Goal: Information Seeking & Learning: Check status

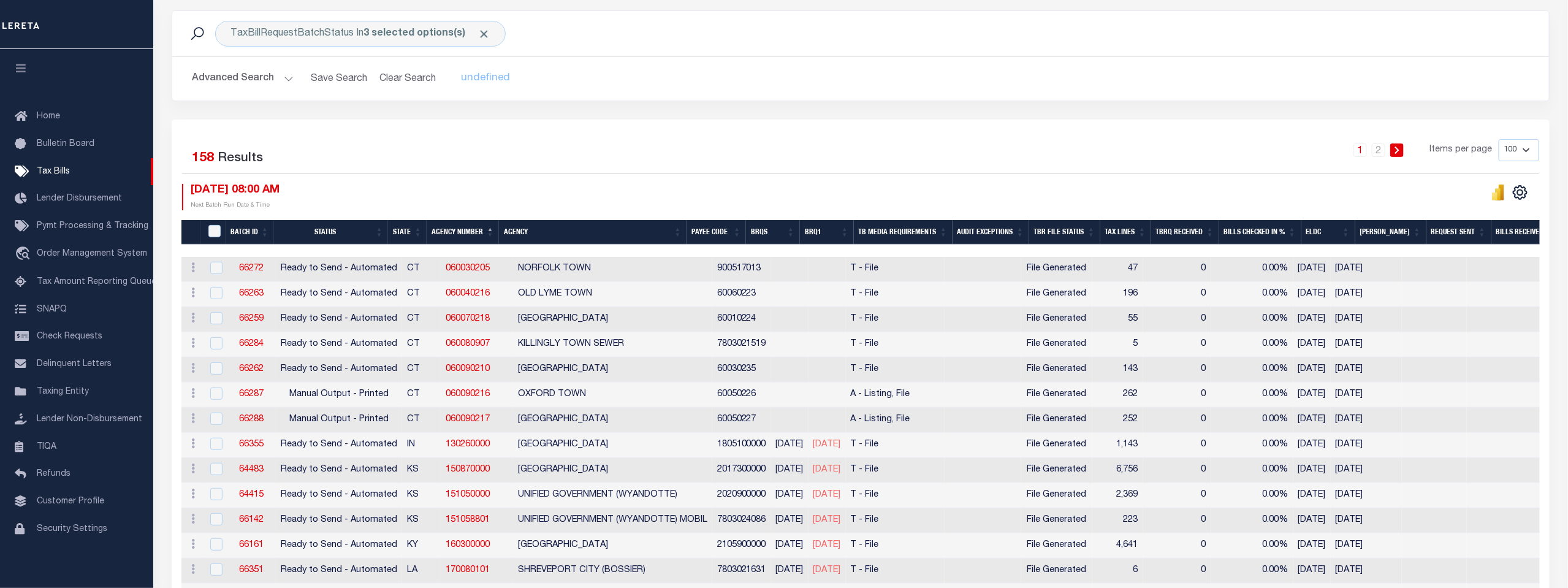
scroll to position [136, 0]
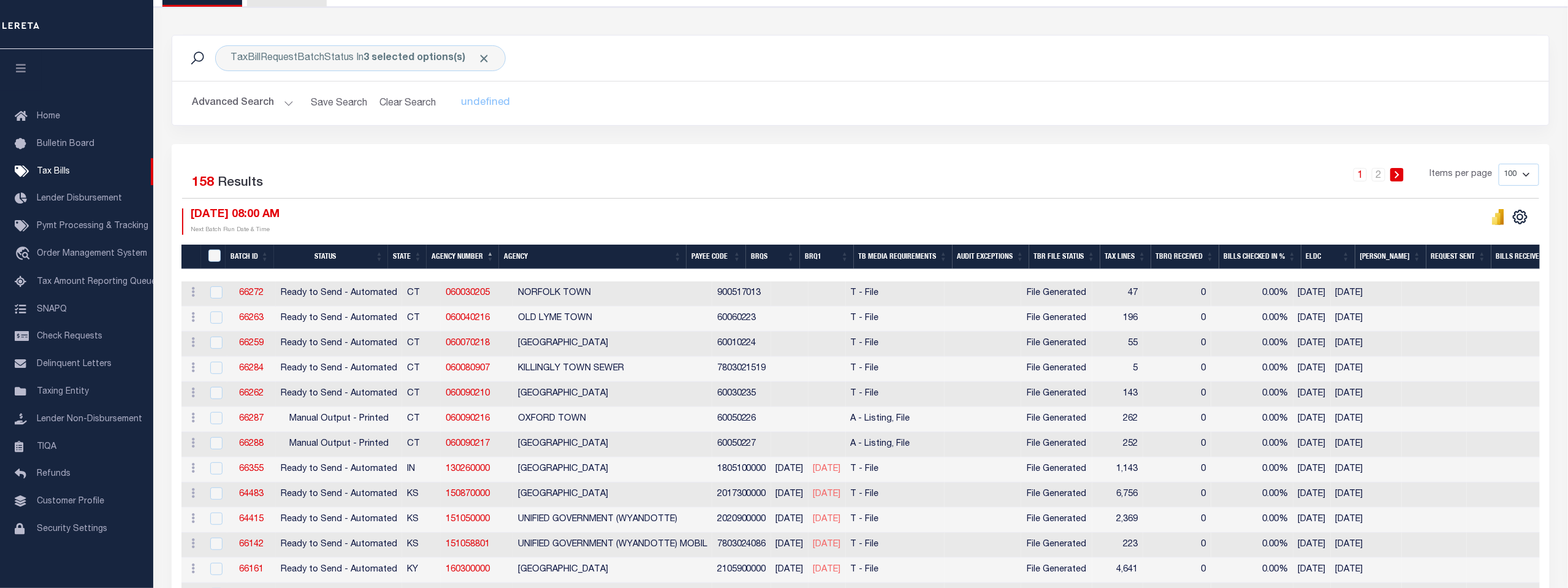
click at [227, 100] on button "Advanced Search" at bounding box center [243, 103] width 102 height 24
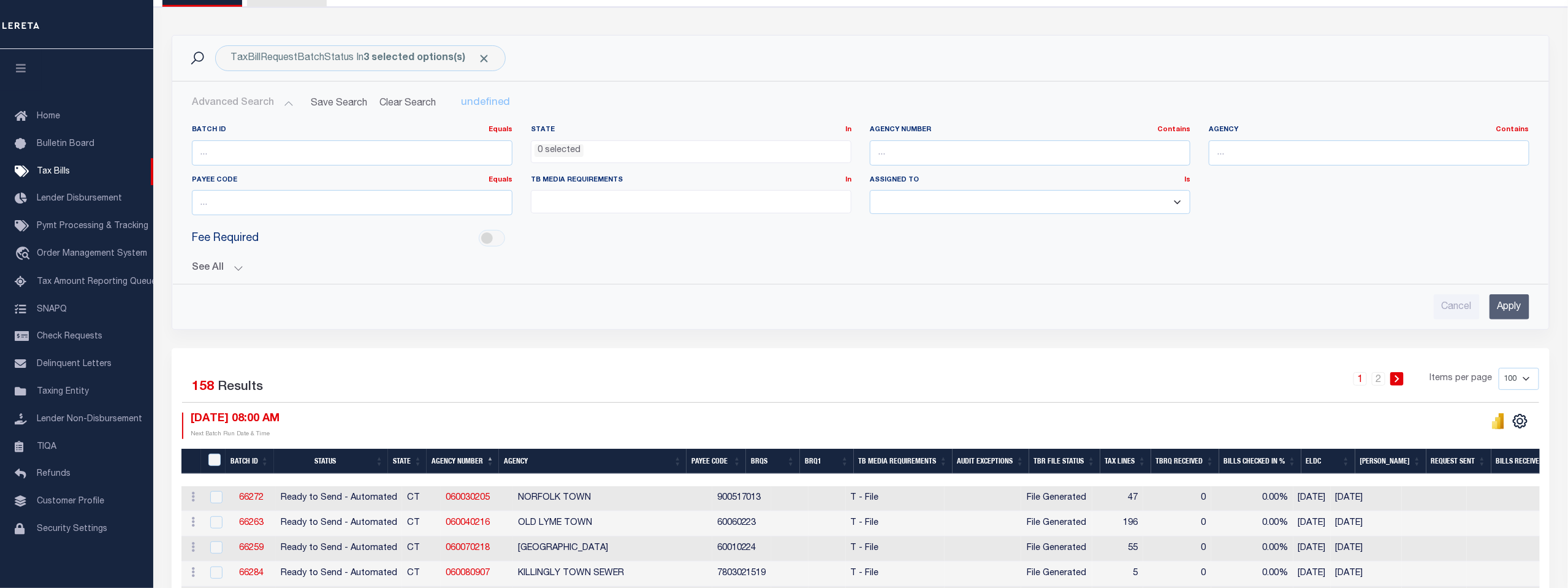
click at [206, 270] on button "See All" at bounding box center [861, 268] width 1338 height 12
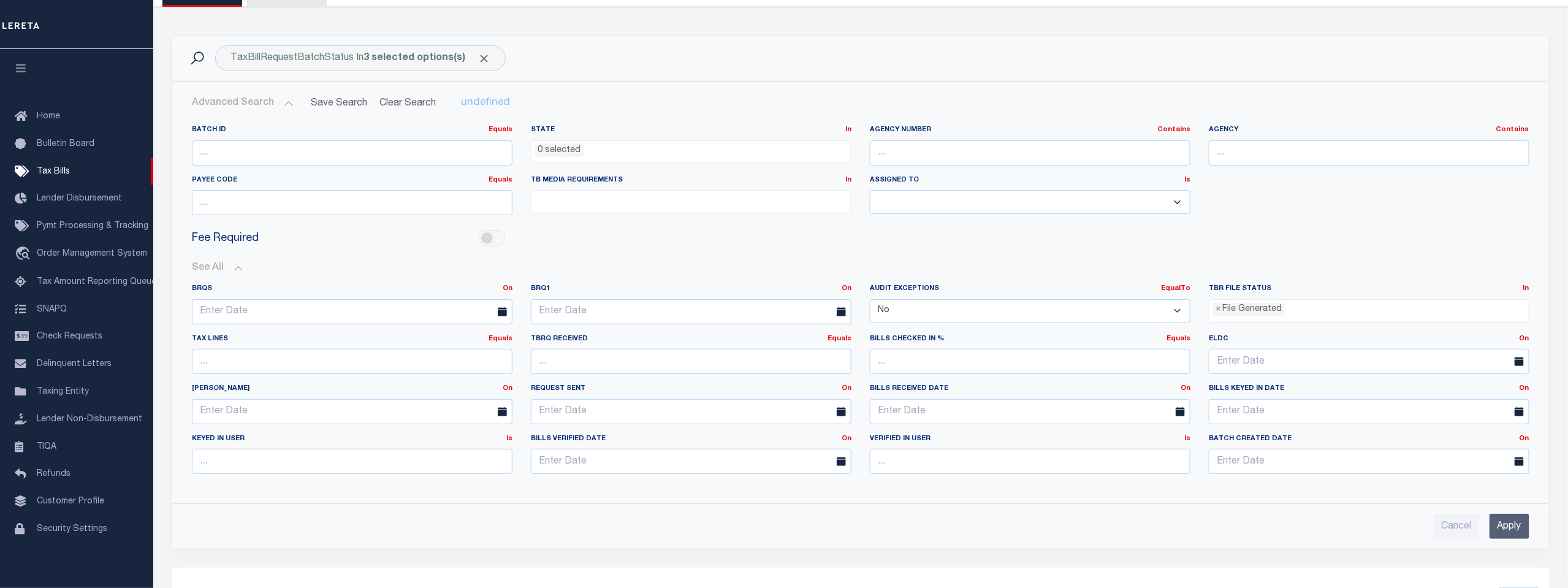
click at [1517, 309] on ul "× File Generated" at bounding box center [1369, 307] width 319 height 16
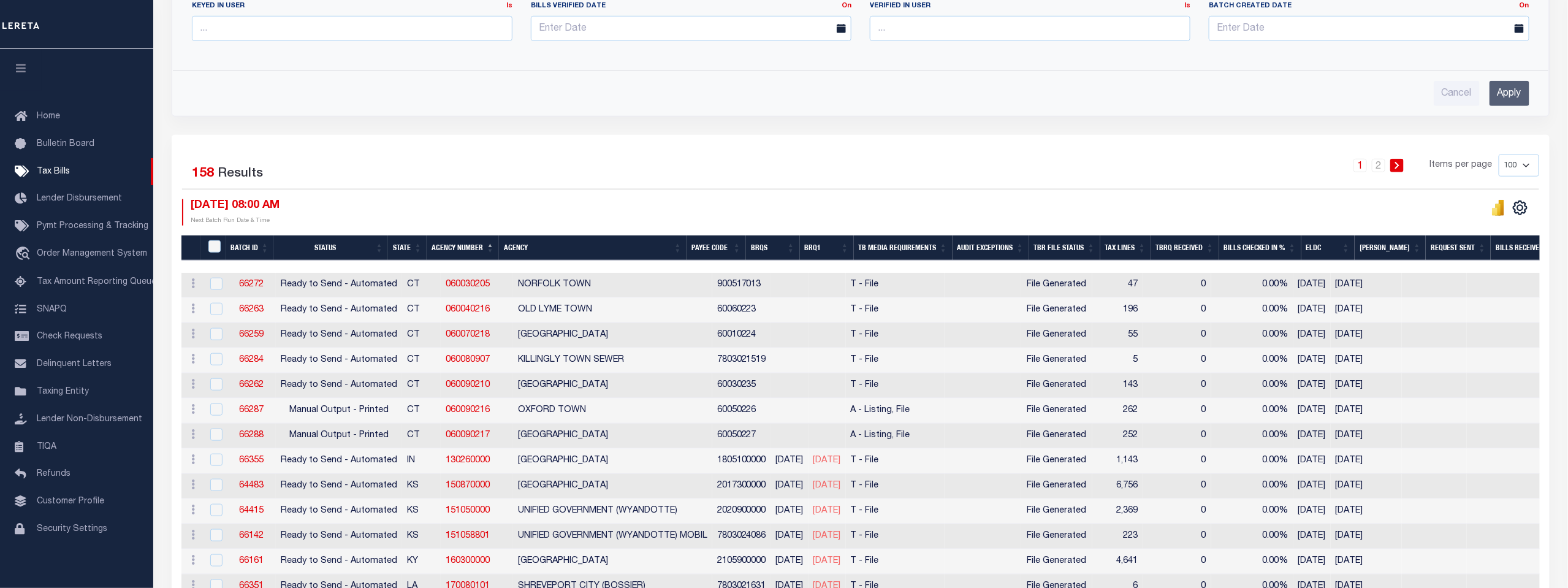
scroll to position [544, 0]
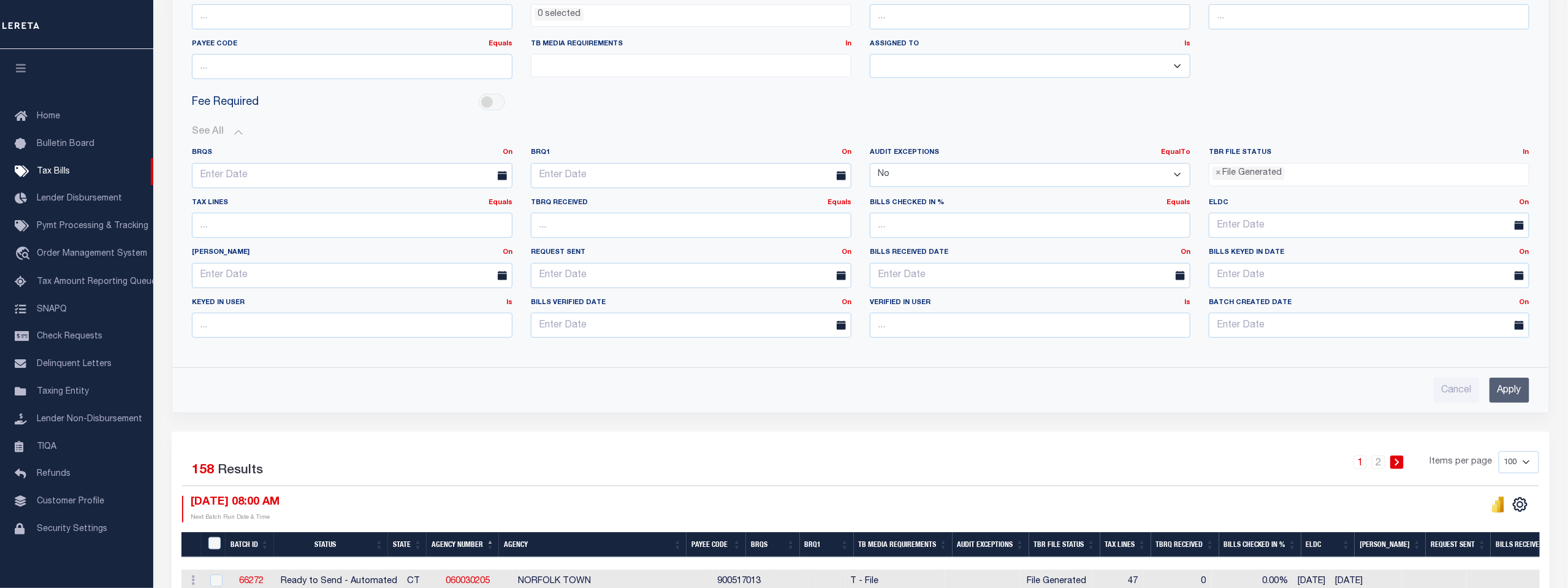
scroll to position [285, 0]
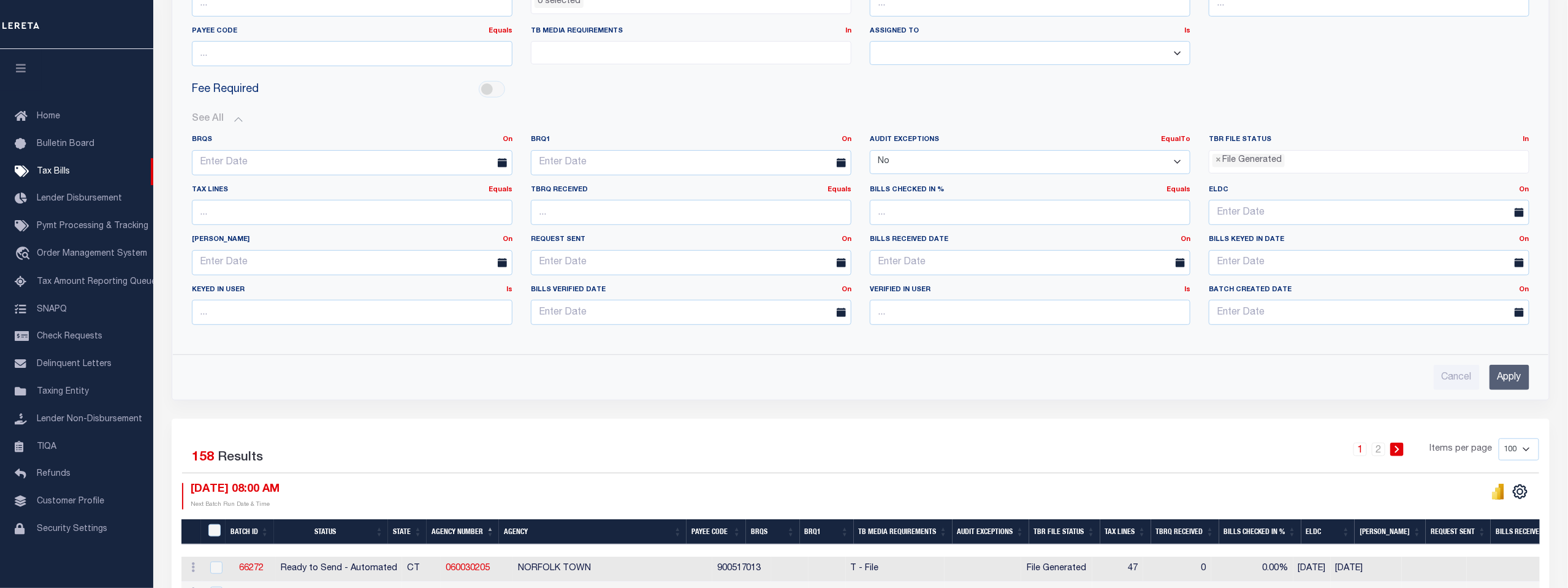
click at [1528, 445] on select "100 200 500 1000" at bounding box center [1519, 449] width 41 height 22
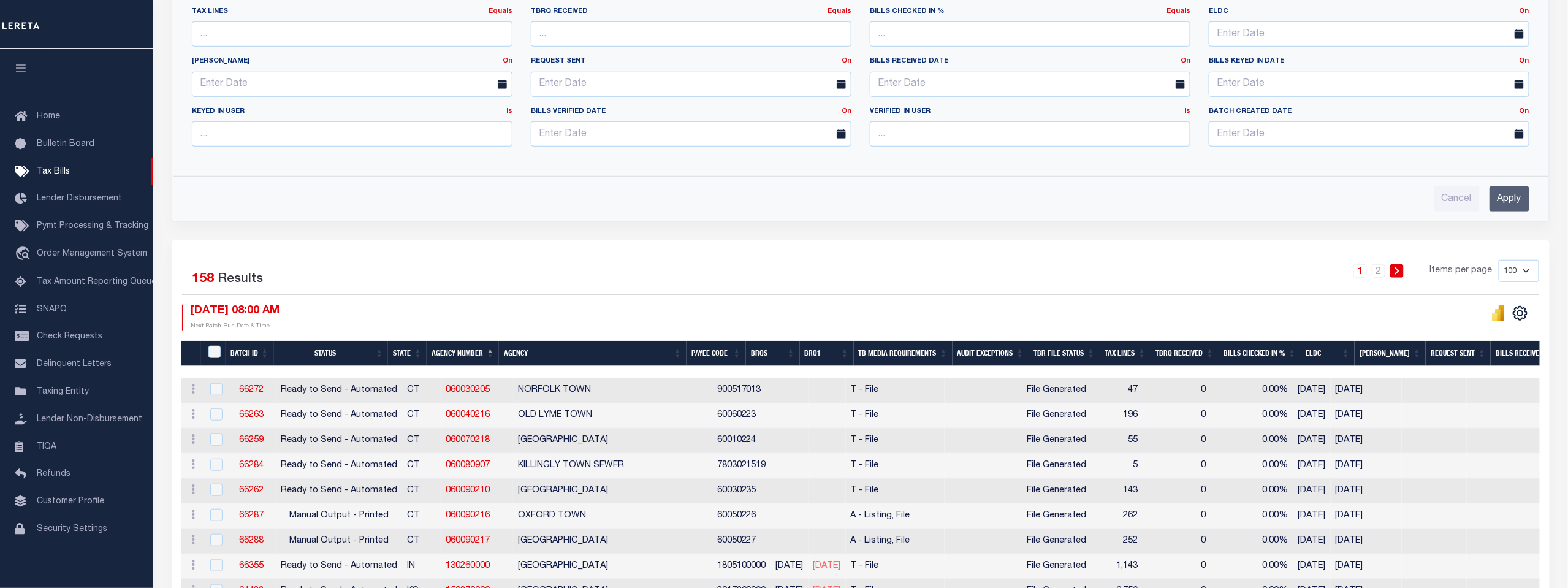
scroll to position [477, 0]
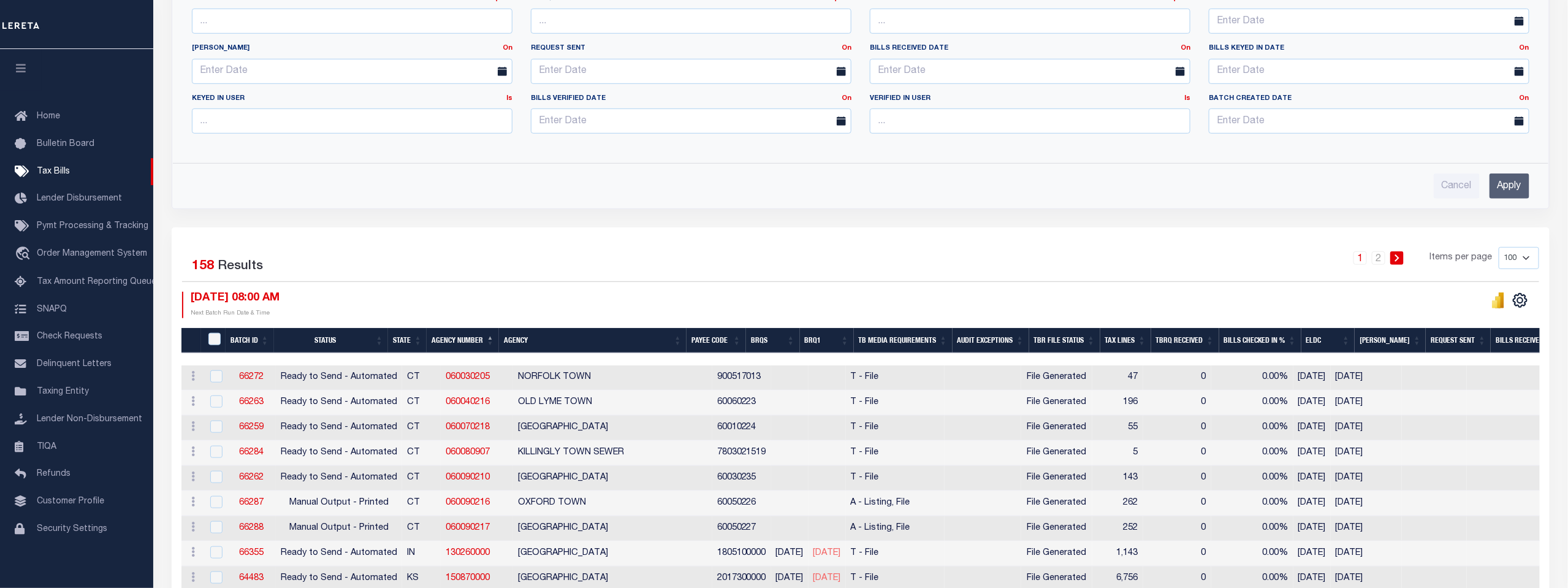
click at [467, 333] on th "Agency Number" at bounding box center [463, 340] width 72 height 25
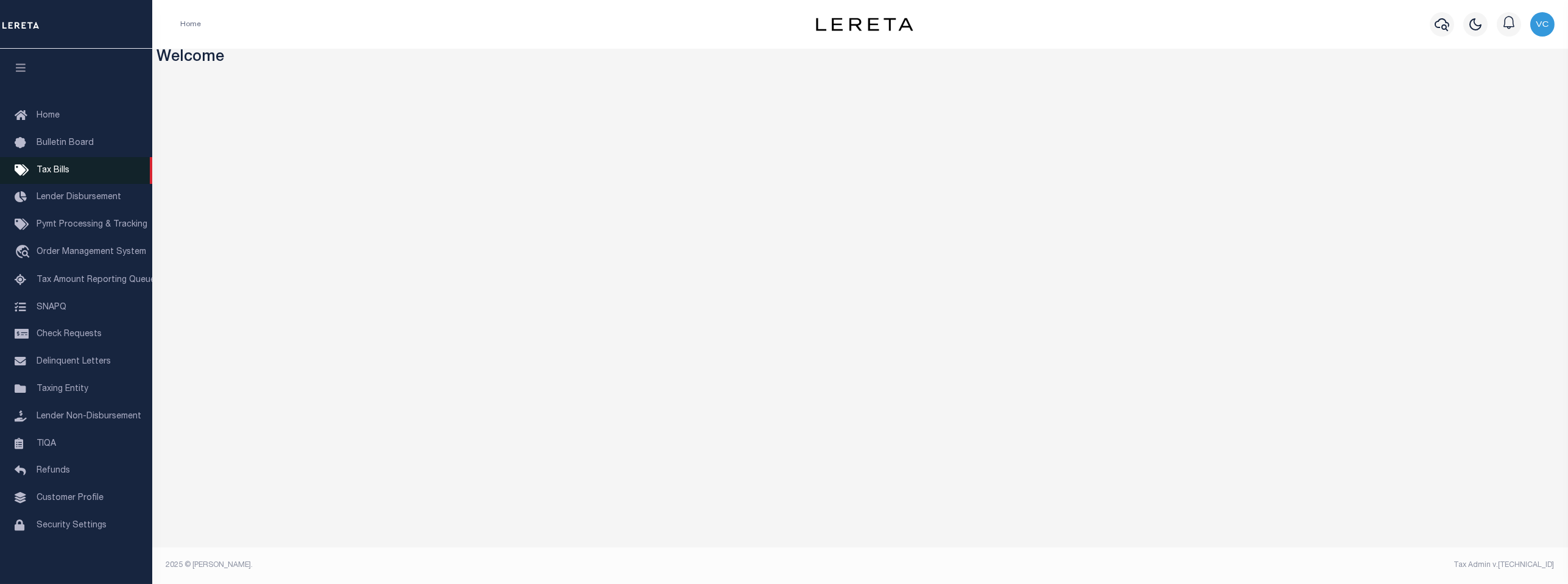
click at [44, 174] on span "Tax Bills" at bounding box center [53, 170] width 33 height 9
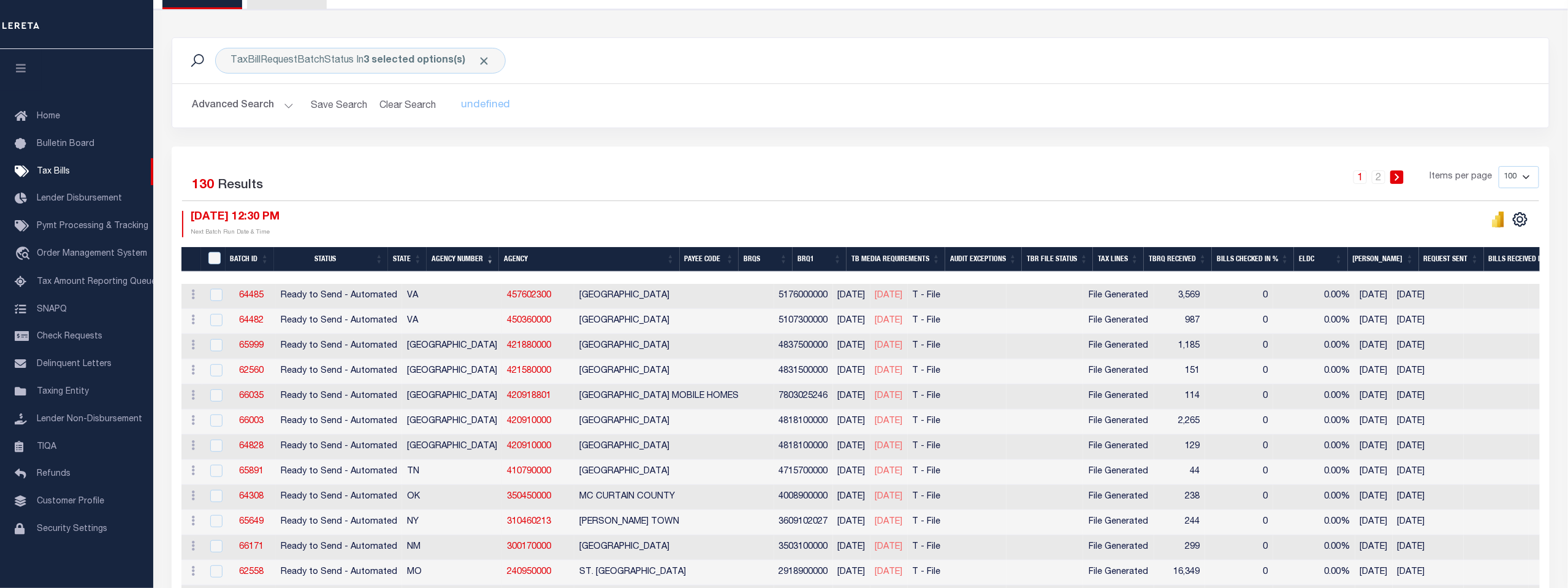
scroll to position [136, 0]
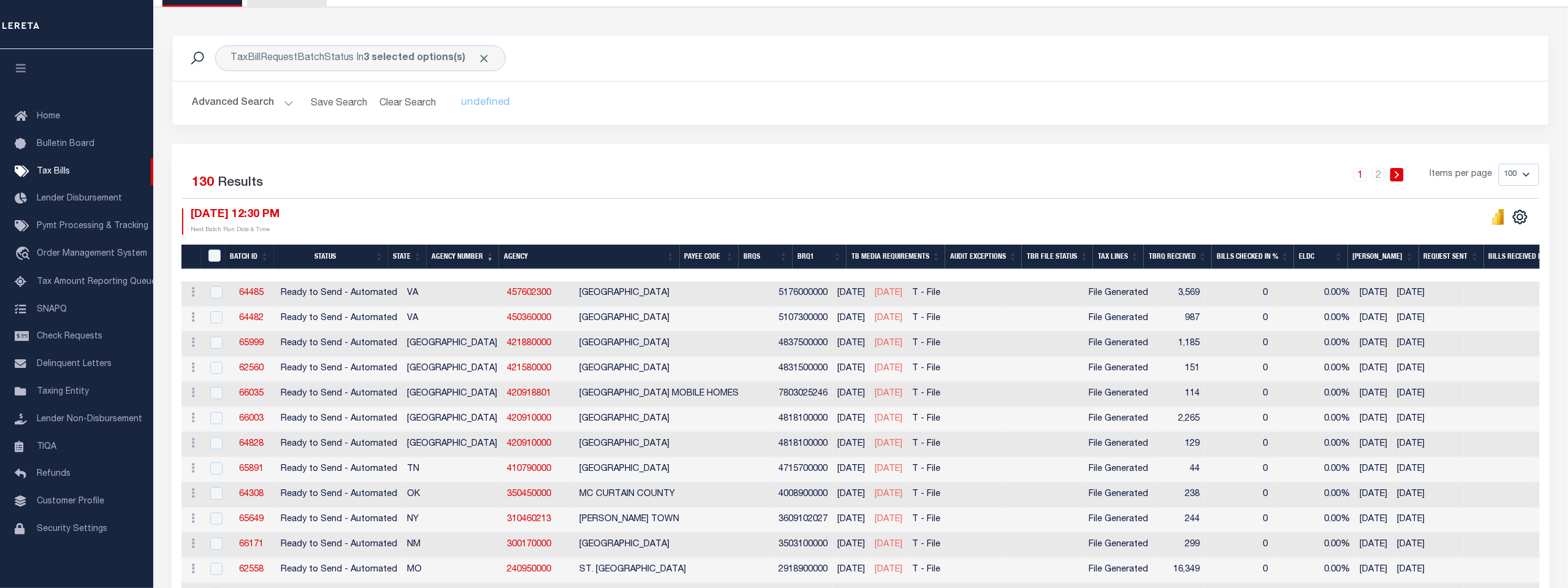
click at [473, 252] on th "Agency Number" at bounding box center [463, 257] width 72 height 25
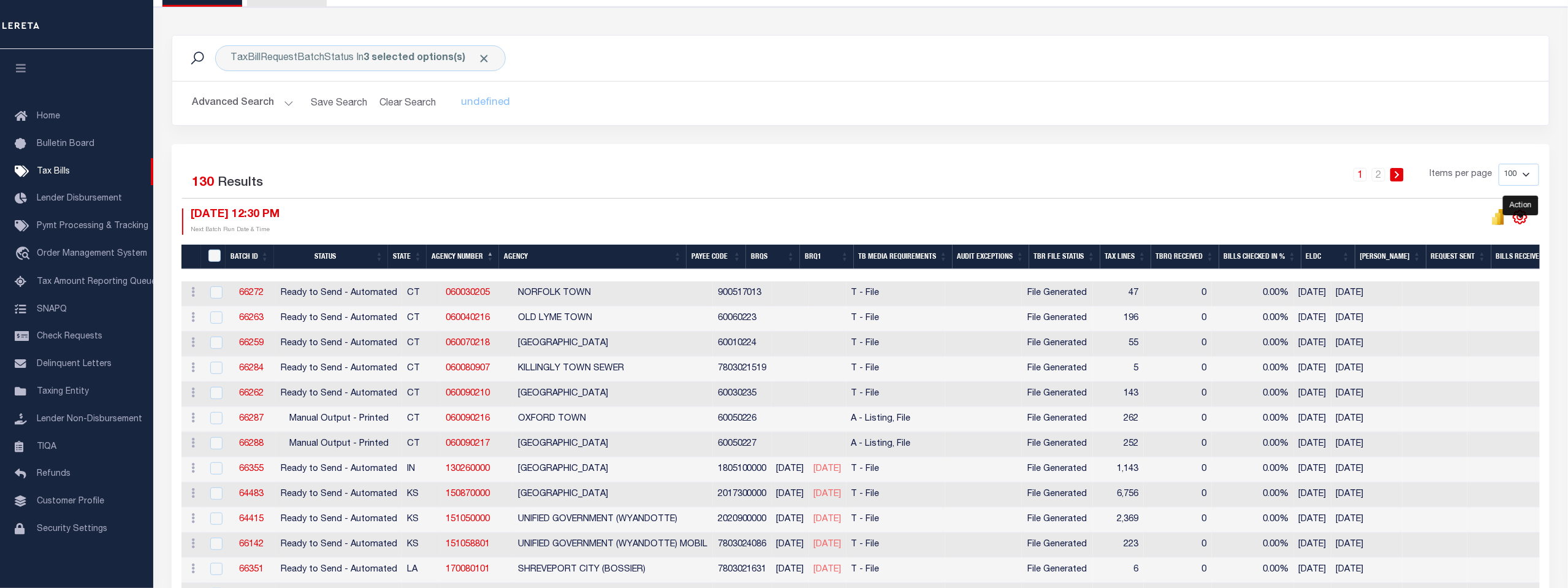
click at [1522, 218] on icon "" at bounding box center [1520, 217] width 16 height 16
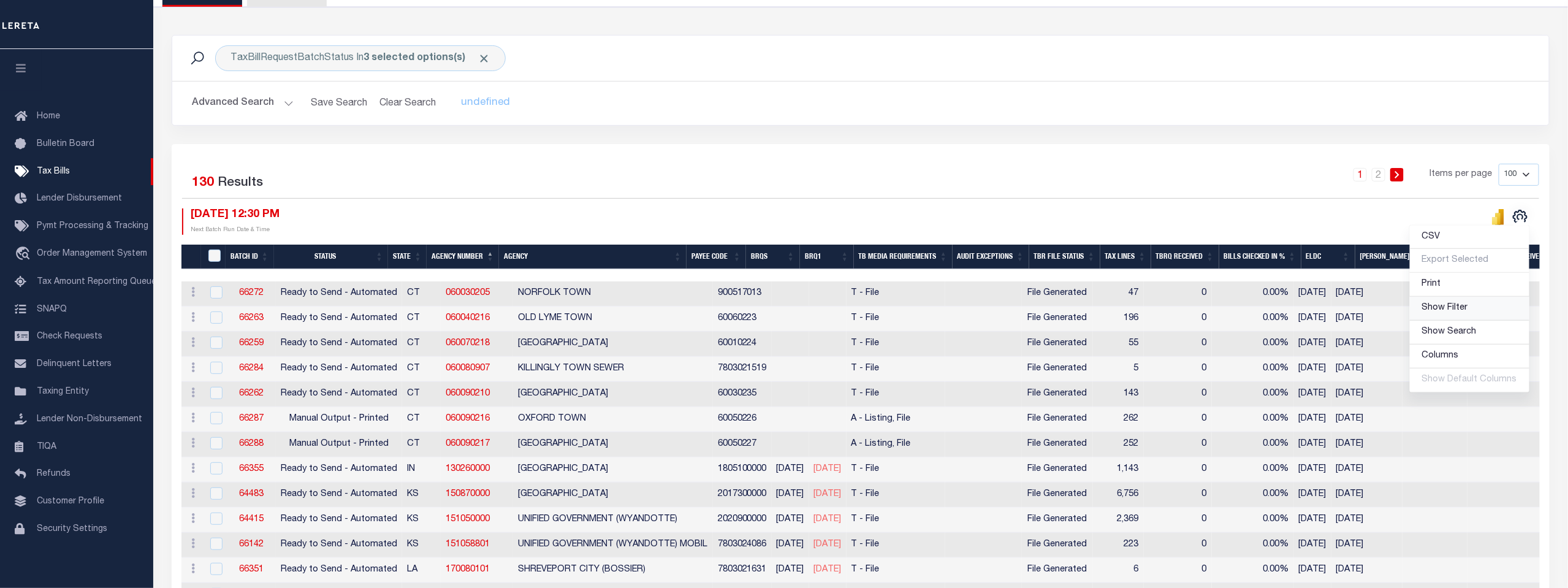
click at [1446, 307] on span "Show Filter" at bounding box center [1445, 307] width 46 height 9
select select
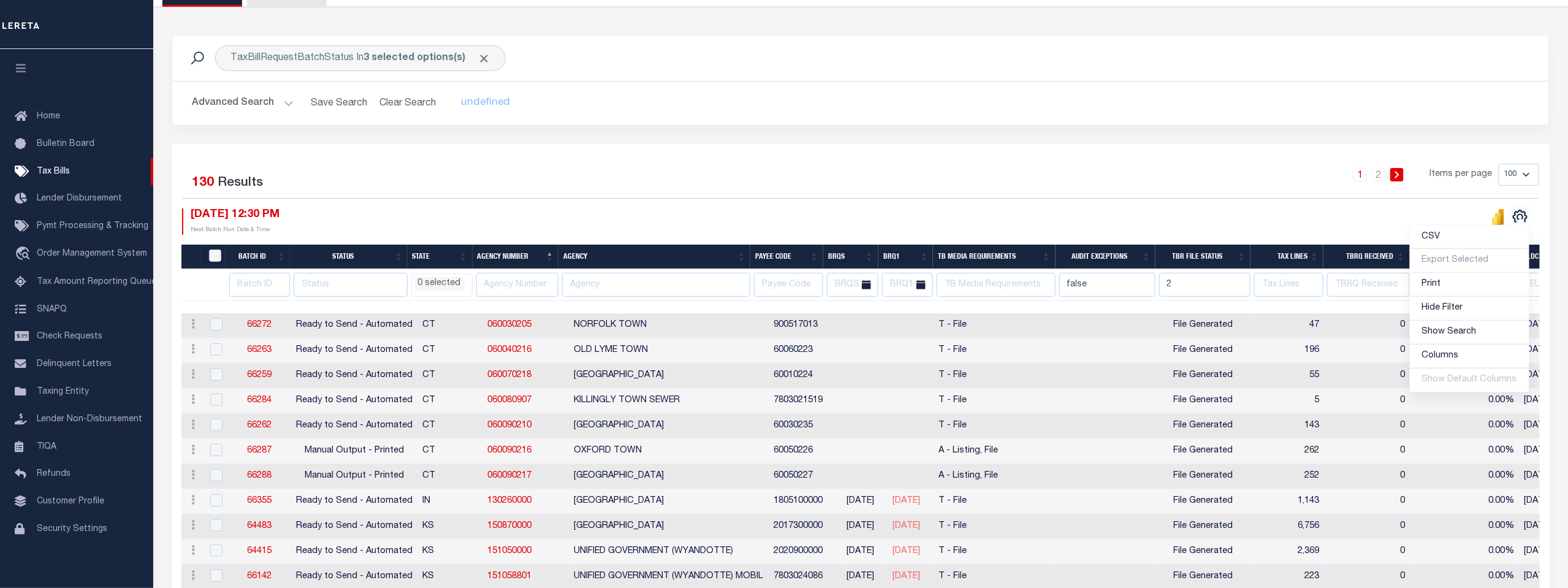
click at [456, 283] on li "0 selected" at bounding box center [439, 283] width 49 height 13
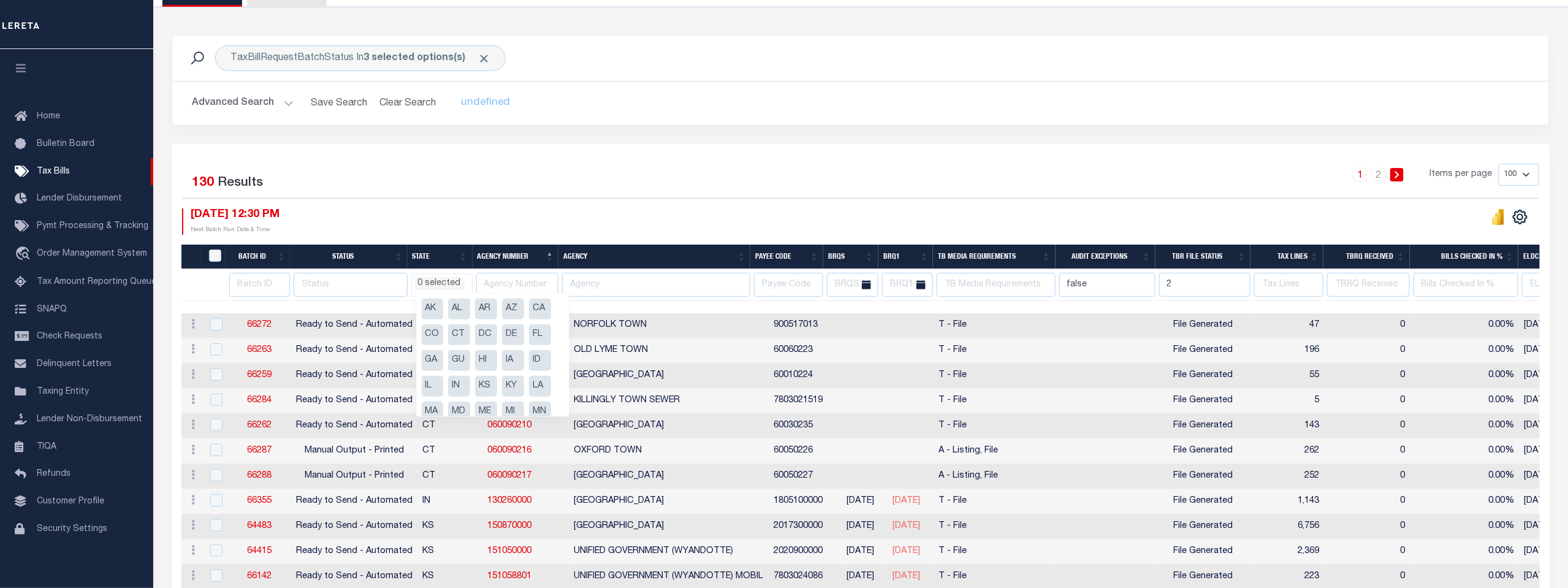
click at [528, 172] on div "1 2 Items per page 100 200 500 1000" at bounding box center [1033, 180] width 1014 height 32
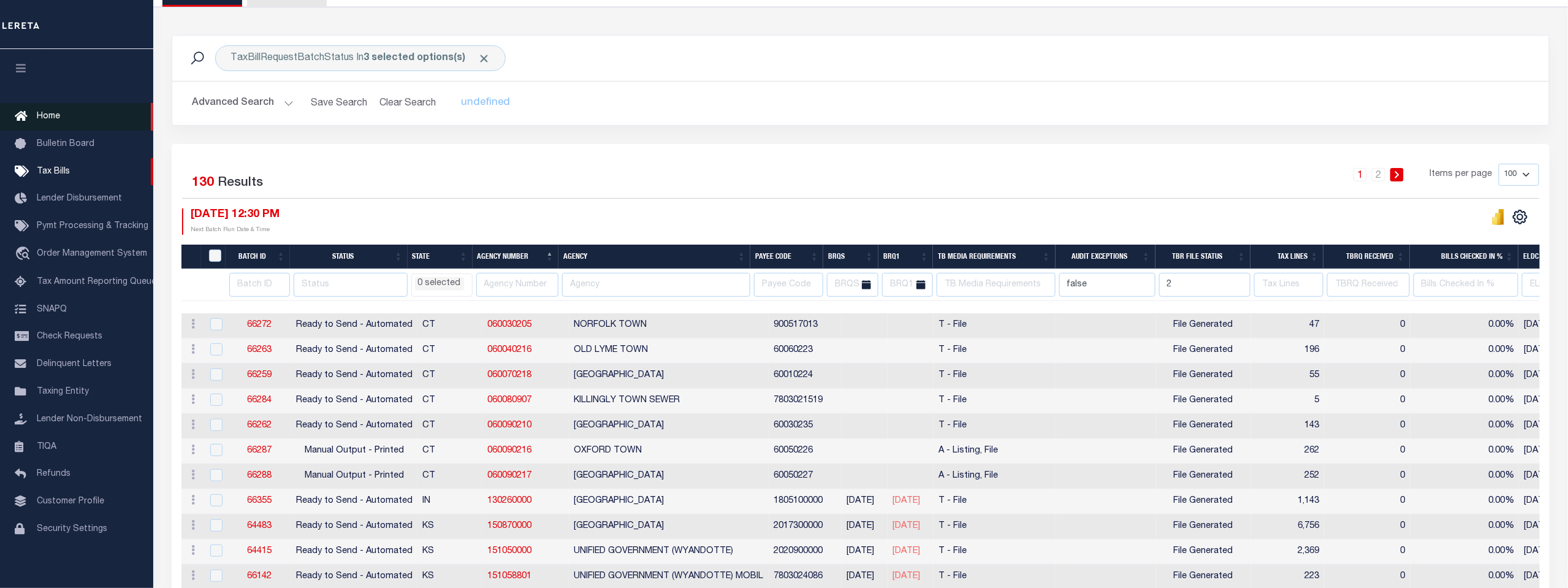
click at [42, 118] on span "Home" at bounding box center [49, 116] width 24 height 9
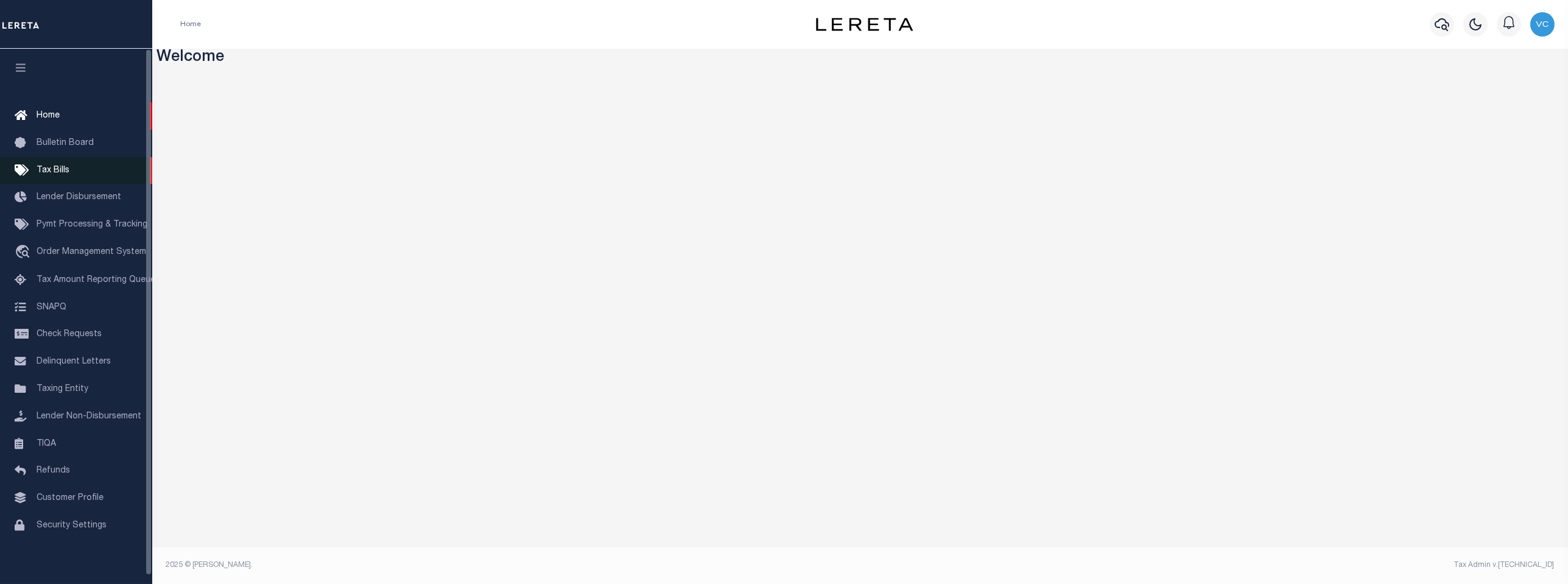
click at [54, 170] on span "Tax Bills" at bounding box center [53, 170] width 33 height 9
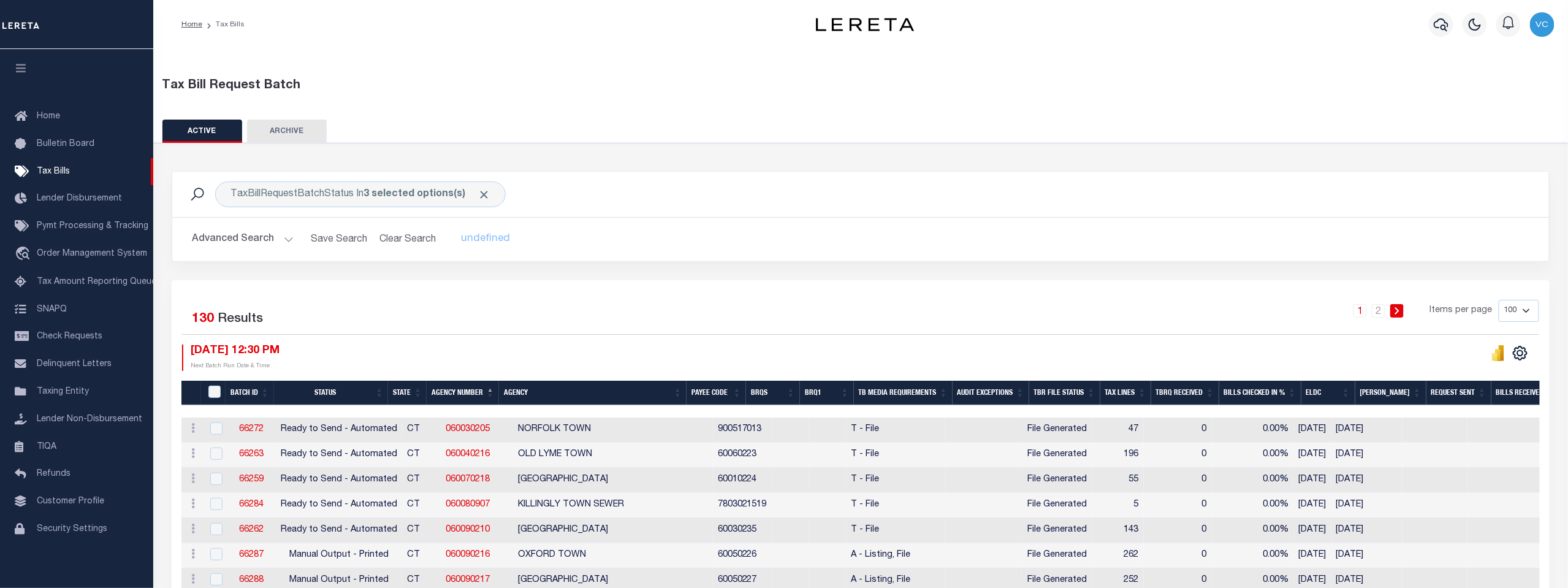
click at [1525, 306] on select "100 200 500 1000" at bounding box center [1519, 310] width 41 height 22
click at [1221, 122] on div "ACTIVE ARCHIVE HISTORY" at bounding box center [861, 130] width 1397 height 23
click at [1529, 307] on select "100 200 500 1000" at bounding box center [1519, 310] width 41 height 22
select select "200"
click at [1500, 299] on select "100 200 500 1000" at bounding box center [1519, 310] width 41 height 22
